Goal: Find specific page/section: Find specific page/section

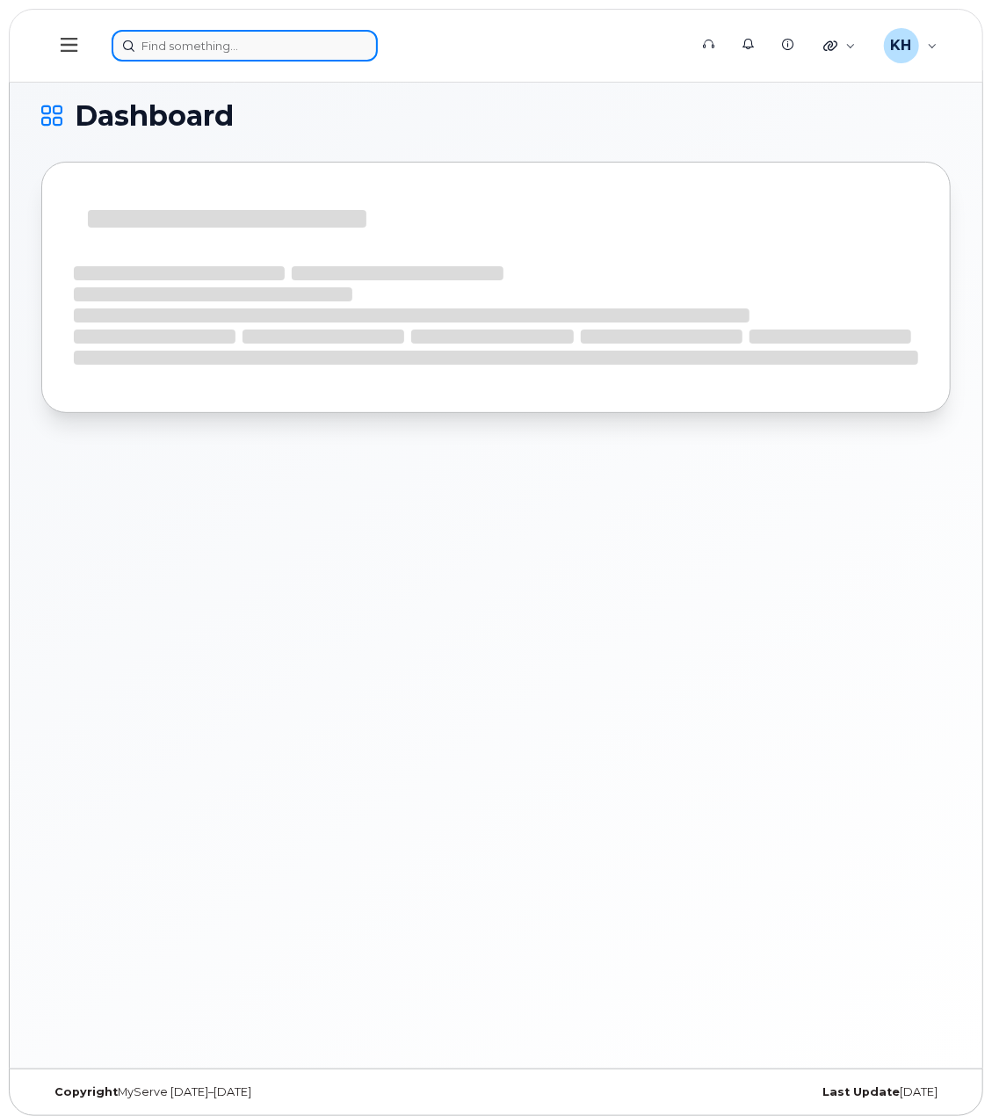
click at [292, 48] on input at bounding box center [245, 46] width 266 height 32
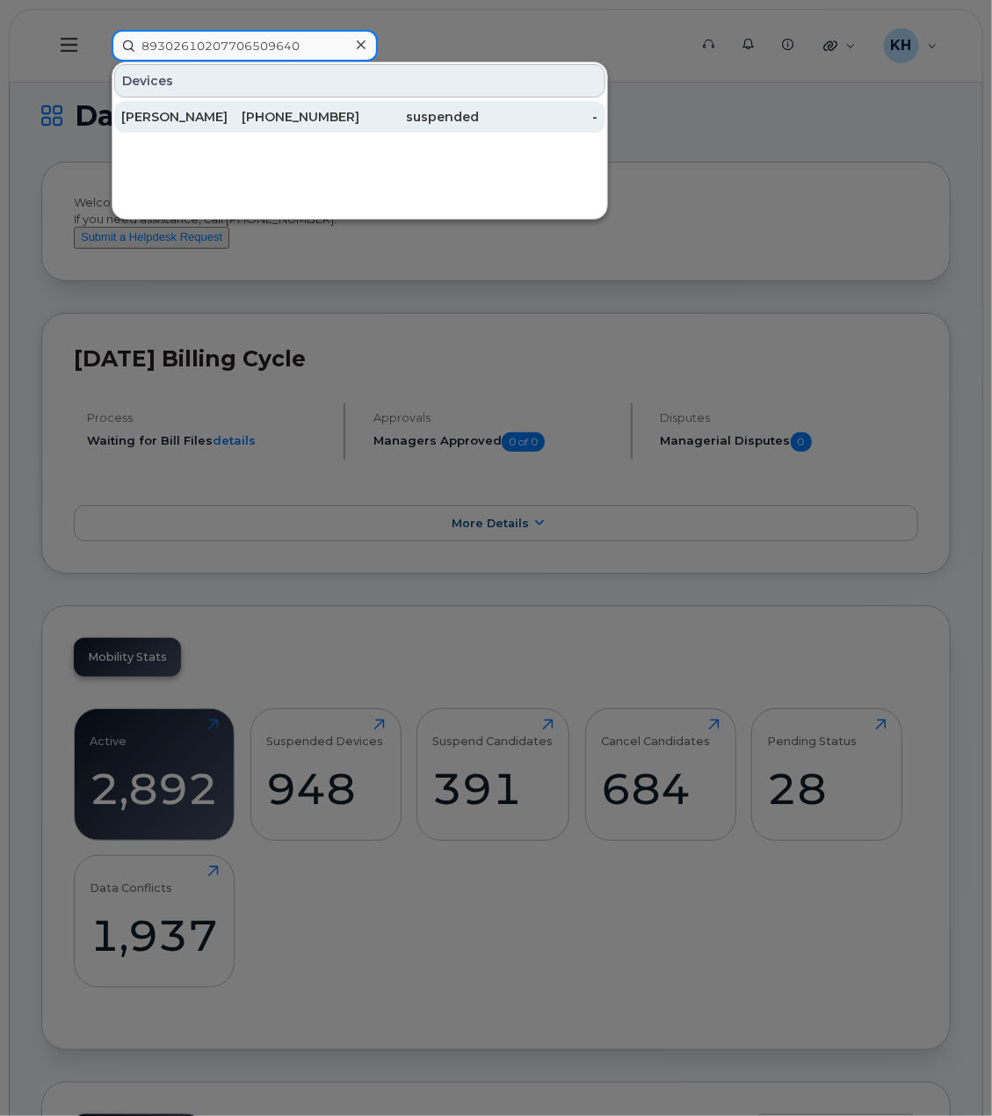
type input "89302610207706509640"
click at [177, 111] on div "[PERSON_NAME]" at bounding box center [180, 117] width 119 height 18
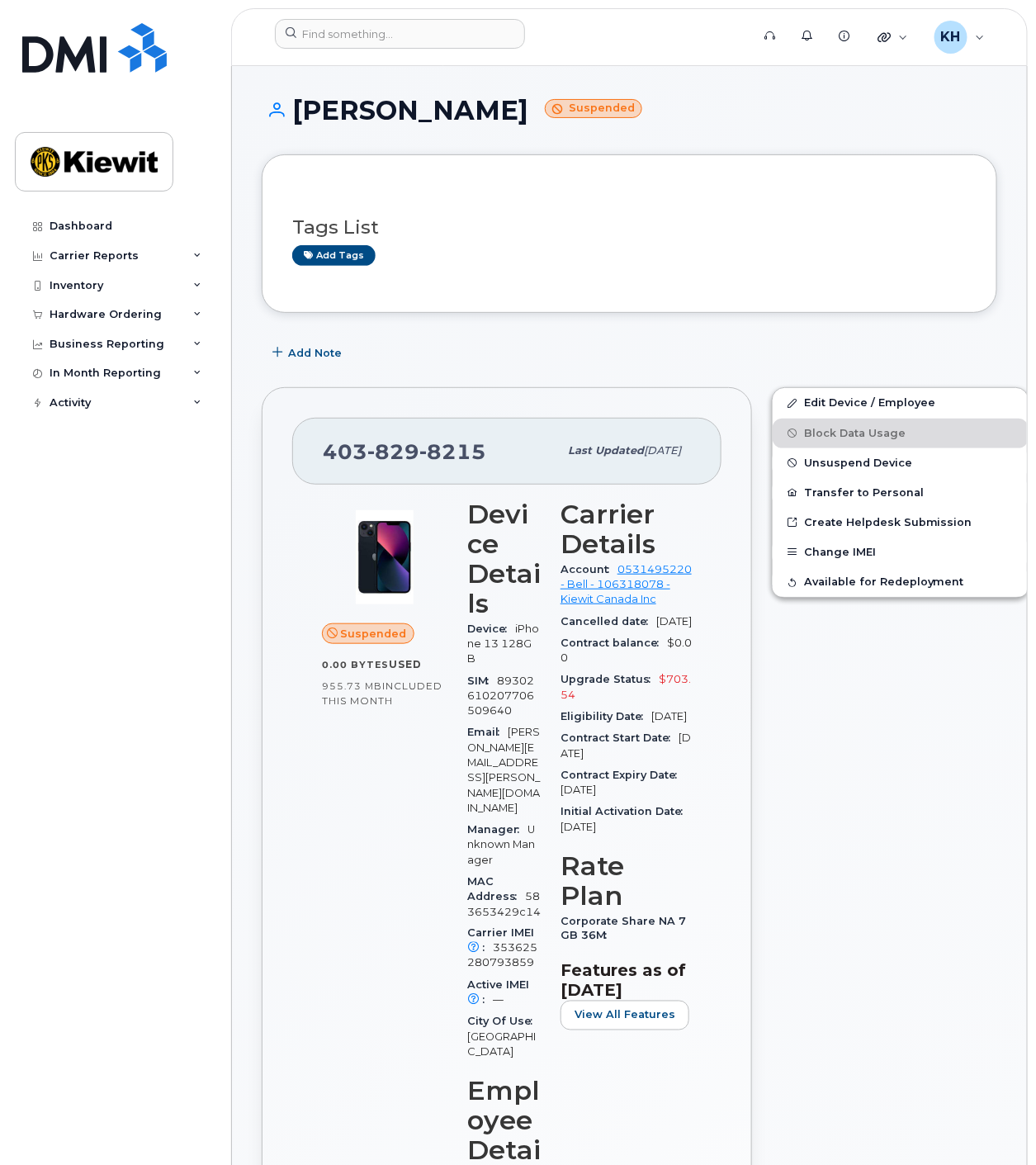
drag, startPoint x: 182, startPoint y: 670, endPoint x: 229, endPoint y: 596, distance: 87.7
click at [183, 668] on div "Dashboard Carrier Reports Monthly Billing Data Daily Data Pooling Data Behavior…" at bounding box center [116, 676] width 204 height 928
click at [455, 43] on input at bounding box center [400, 34] width 250 height 30
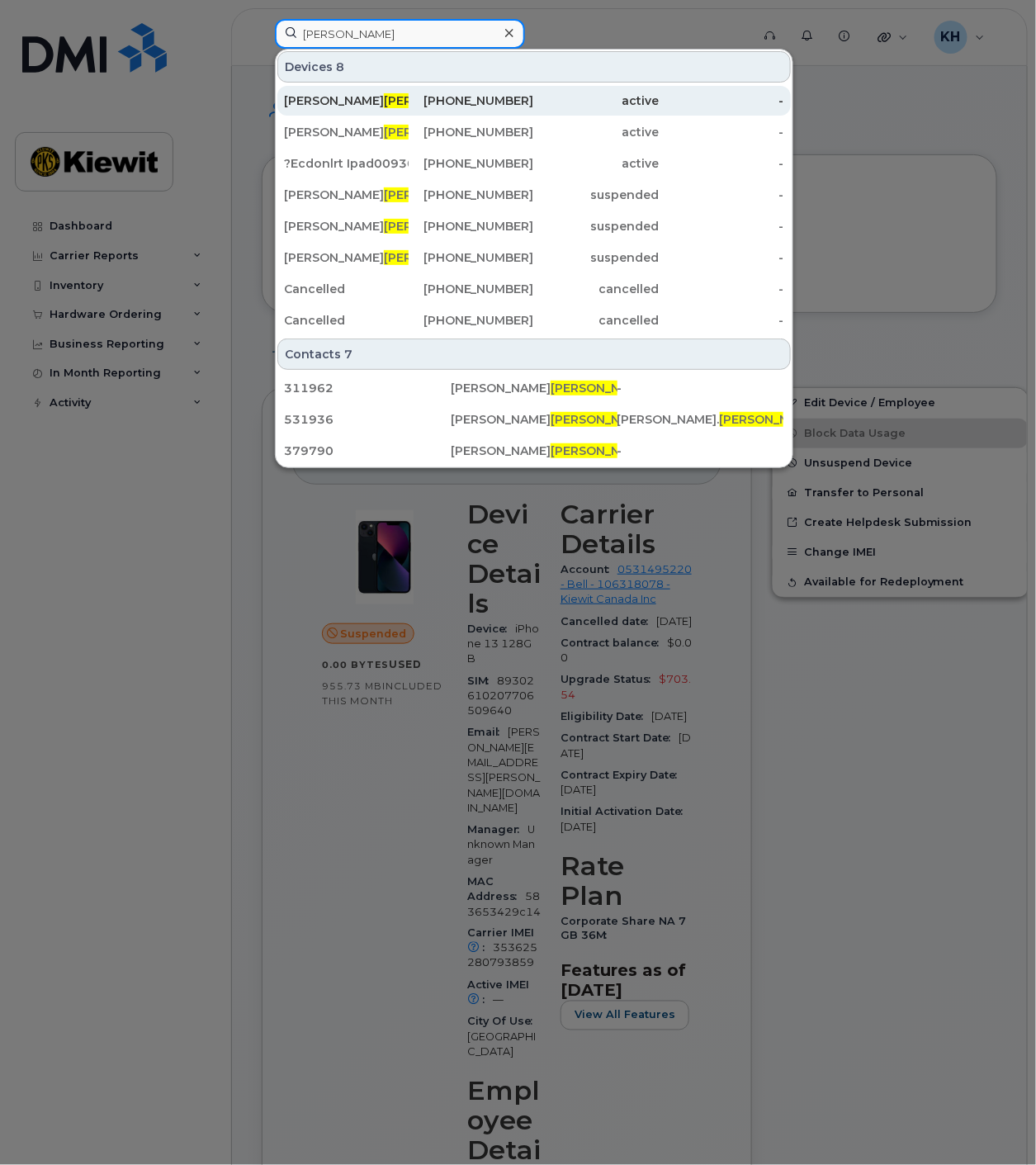
type input "harney"
click at [312, 91] on div "Mike Harney" at bounding box center [346, 101] width 125 height 30
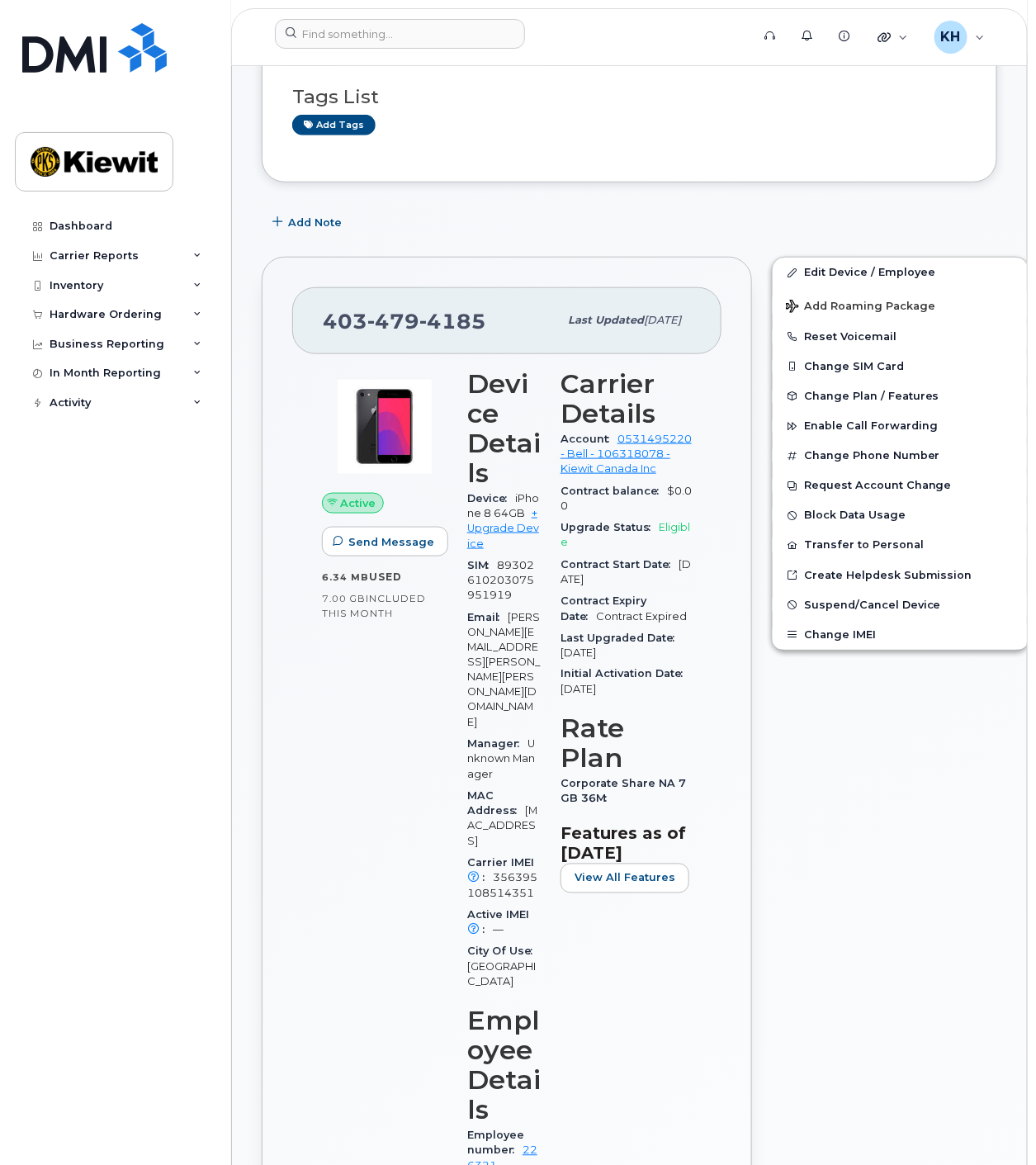
scroll to position [274, 0]
